Goal: Transaction & Acquisition: Book appointment/travel/reservation

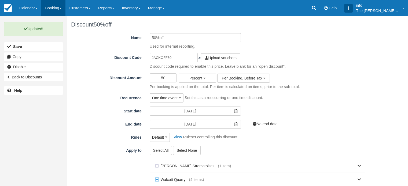
click at [53, 10] on link "Booking" at bounding box center [53, 8] width 24 height 16
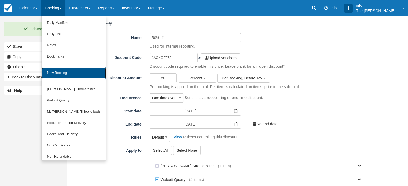
click at [59, 73] on link "New Booking" at bounding box center [74, 73] width 64 height 11
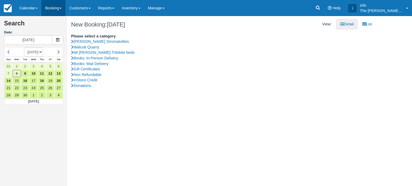
click at [55, 9] on link "Booking" at bounding box center [53, 8] width 24 height 16
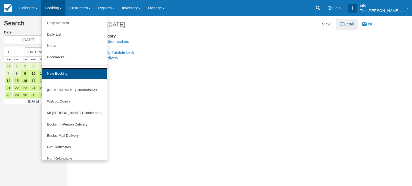
click at [64, 73] on link "New Booking" at bounding box center [75, 74] width 66 height 12
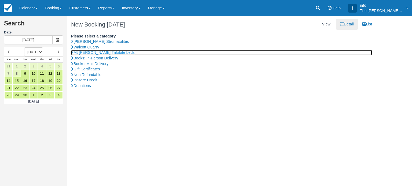
click at [91, 53] on link "Mt [PERSON_NAME] Trilobite beds" at bounding box center [221, 53] width 301 height 6
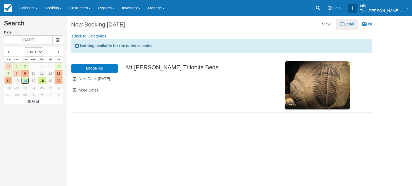
click at [26, 81] on link "16" at bounding box center [25, 80] width 8 height 7
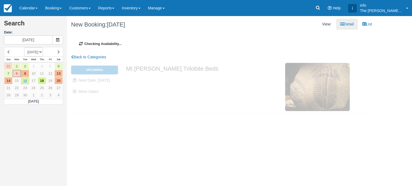
type input "Tue 16 September 2025"
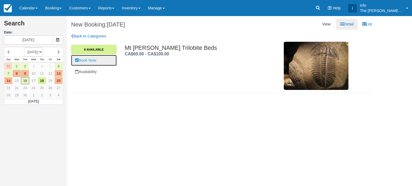
click at [93, 59] on link "Book Now" at bounding box center [94, 60] width 46 height 11
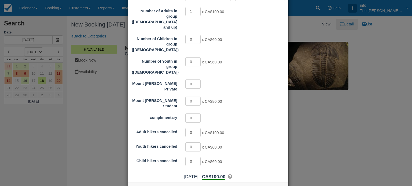
scroll to position [55, 0]
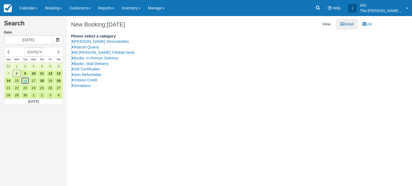
click at [27, 81] on link "16" at bounding box center [25, 80] width 8 height 7
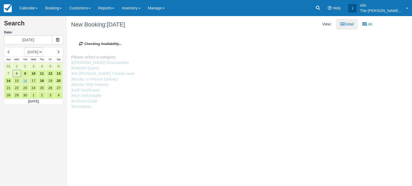
type input "[DATE]"
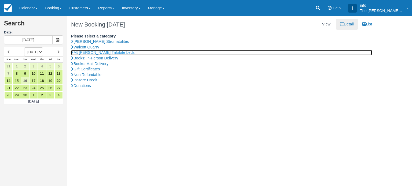
click at [98, 53] on link "Mt [PERSON_NAME] Trilobite beds" at bounding box center [221, 53] width 301 height 6
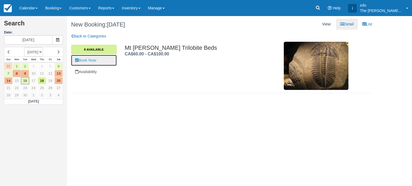
click at [93, 59] on link "Book Now" at bounding box center [94, 60] width 46 height 11
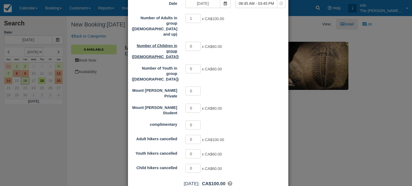
scroll to position [55, 0]
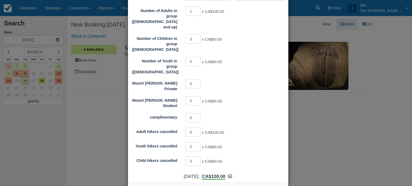
type input "JACKOFF50"
click at [241, 172] on button "Apply" at bounding box center [242, 175] width 13 height 7
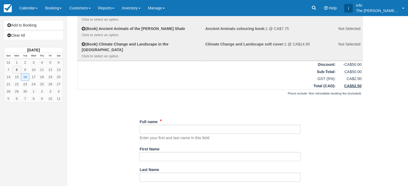
scroll to position [107, 0]
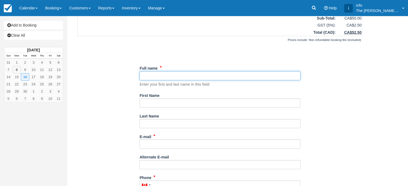
click at [170, 73] on input "Full name" at bounding box center [219, 75] width 161 height 9
paste input "[PERSON_NAME]"
drag, startPoint x: 150, startPoint y: 76, endPoint x: 142, endPoint y: 76, distance: 7.2
click at [142, 76] on input "Full name" at bounding box center [219, 75] width 161 height 9
type input "[PERSON_NAME]"
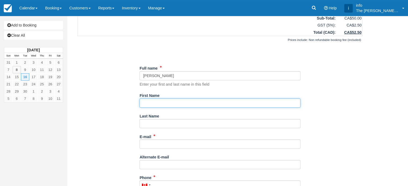
click at [152, 104] on input "First Name" at bounding box center [219, 103] width 161 height 9
paste input "Jack"
type input "Jack"
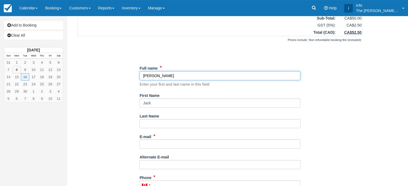
drag, startPoint x: 152, startPoint y: 76, endPoint x: 166, endPoint y: 76, distance: 13.9
click at [166, 76] on input "Full name" at bounding box center [219, 75] width 161 height 9
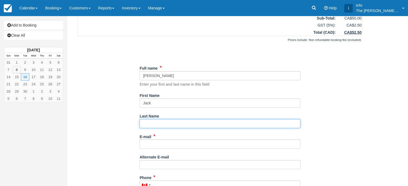
click at [150, 125] on input "Last Name" at bounding box center [219, 123] width 161 height 9
paste input "Keenan"
type input "Keenan"
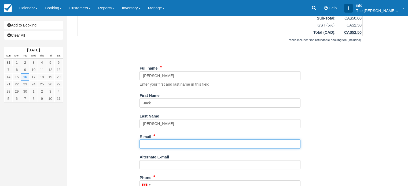
click at [150, 142] on input "E-mail" at bounding box center [219, 144] width 161 height 9
paste input "[EMAIL_ADDRESS][DOMAIN_NAME]"
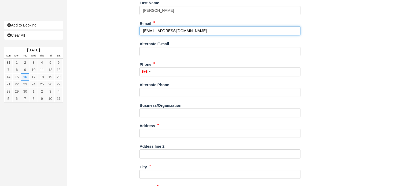
scroll to position [241, 0]
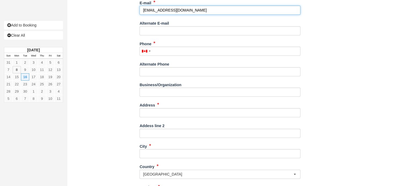
type input "[EMAIL_ADDRESS][DOMAIN_NAME]"
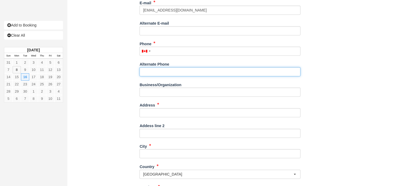
click at [155, 72] on input "Alternate Phone" at bounding box center [219, 71] width 161 height 9
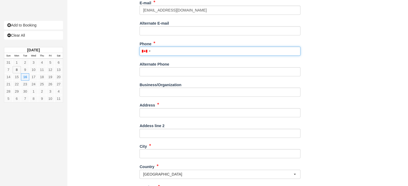
click at [162, 48] on input "Phone" at bounding box center [219, 51] width 161 height 9
paste input "705-206-3812"
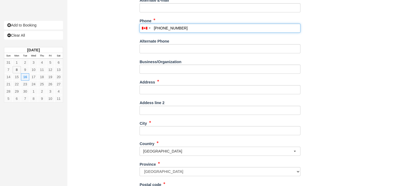
scroll to position [268, 0]
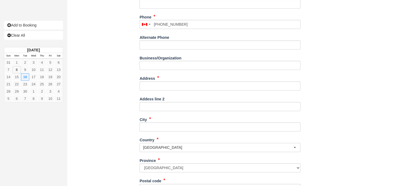
type input "(705) 206-3812"
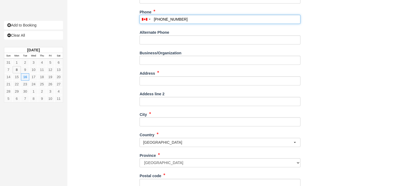
scroll to position [295, 0]
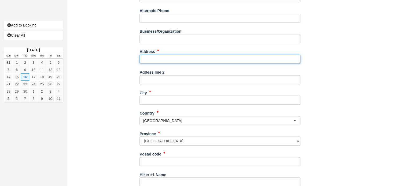
click at [161, 59] on input "Address" at bounding box center [219, 59] width 161 height 9
paste input "189 Panoramic Dr"
type input "189 Panoramic Dr"
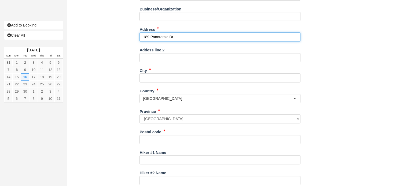
scroll to position [322, 0]
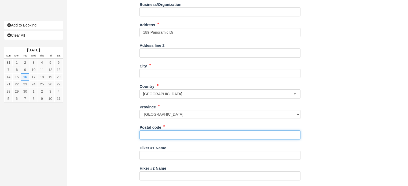
click at [158, 135] on input "Postal code" at bounding box center [219, 135] width 161 height 9
paste input "P6B 6E3"
type input "P6B 6E3"
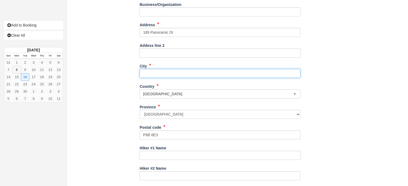
click at [158, 72] on input "City" at bounding box center [219, 73] width 161 height 9
paste input "Sault Ste Marie"
type input "Sault Ste Marie"
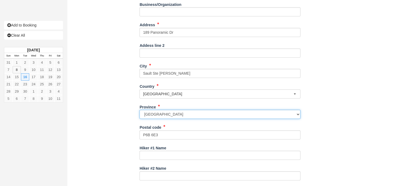
click at [172, 114] on select "Alberta British Columbia Manitoba New Brunswick Newfoundland and Labrador North…" at bounding box center [219, 114] width 161 height 9
select select "ON"
click at [139, 110] on select "Alberta British Columbia Manitoba New Brunswick Newfoundland and Labrador North…" at bounding box center [219, 114] width 161 height 9
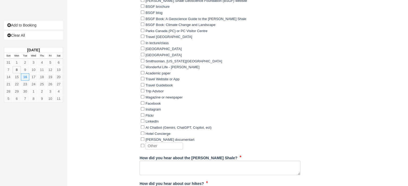
scroll to position [673, 0]
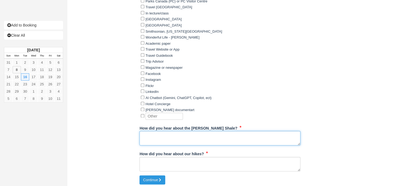
click at [174, 141] on textarea "How did you hear about the [PERSON_NAME] Shale?" at bounding box center [219, 138] width 161 height 14
type textarea "I am a geologist"
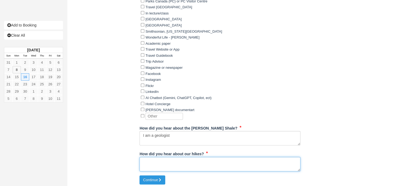
click at [190, 164] on textarea "How did you hear about our hikes?" at bounding box center [219, 164] width 161 height 14
type textarea "From Antoine Archambault, the best geologist I know"
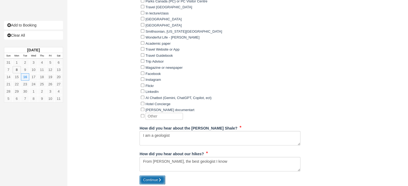
click at [154, 180] on button "Continue" at bounding box center [152, 180] width 26 height 9
type input "+17052063812"
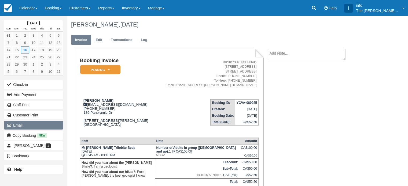
click at [28, 125] on button "Email" at bounding box center [33, 125] width 59 height 9
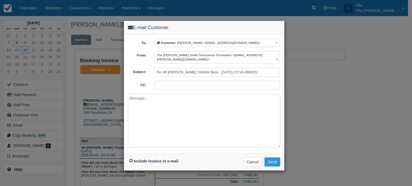
click at [132, 159] on input "Include invoice in e-mail" at bounding box center [130, 160] width 3 height 3
checkbox input "true"
click at [149, 98] on textarea at bounding box center [204, 121] width 152 height 54
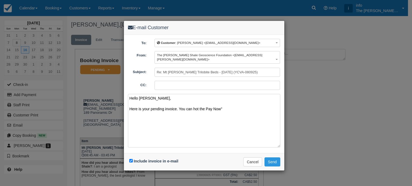
drag, startPoint x: 205, startPoint y: 102, endPoint x: 206, endPoint y: 105, distance: 3.6
click at [205, 102] on textarea "Hello Jack, Here is your pending invoice. You can hot the Pay Now"" at bounding box center [204, 121] width 152 height 54
click at [229, 103] on textarea "Hello Jack, Here is your pending invoice. You can hot the "Pay Now"" at bounding box center [204, 121] width 152 height 54
click at [142, 116] on textarea "Hello Jack, Here is your pending invoice. You can hit the "Pay Now" option at t…" at bounding box center [204, 121] width 152 height 54
paste textarea "Please get in touch if you have any questions. Kind regards, Antoine Archambaul…"
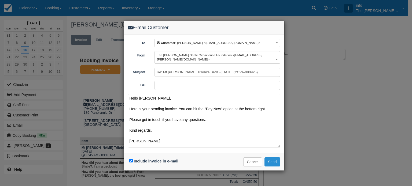
type textarea "Hello Jack, Here is your pending invoice. You can hit the "Pay Now" option at t…"
click at [270, 158] on button "Send" at bounding box center [272, 162] width 16 height 9
